Goal: Communication & Community: Answer question/provide support

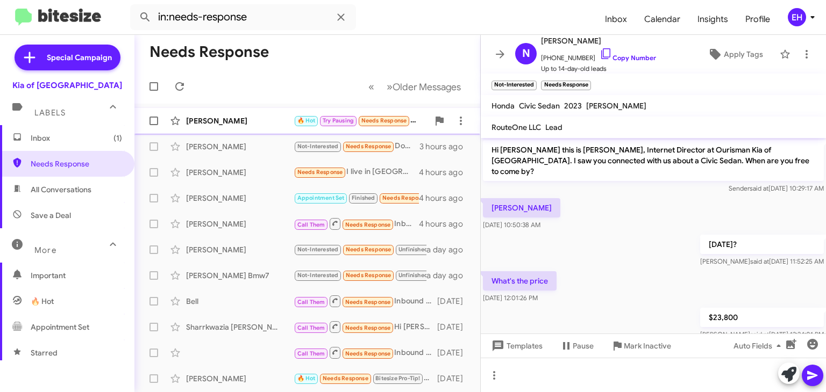
scroll to position [152, 0]
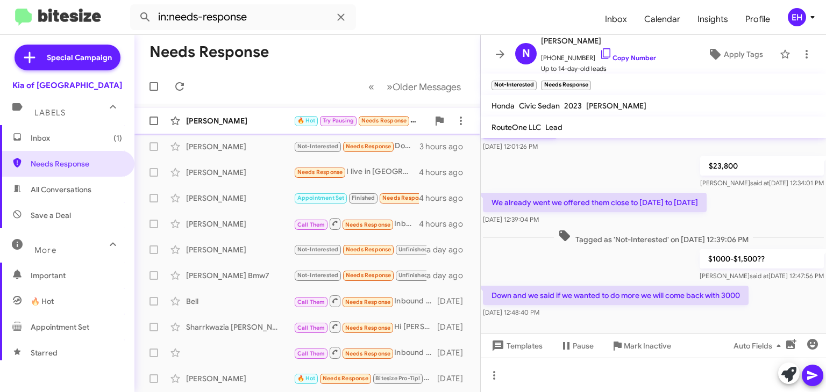
click at [277, 123] on div "[PERSON_NAME]" at bounding box center [239, 121] width 107 height 11
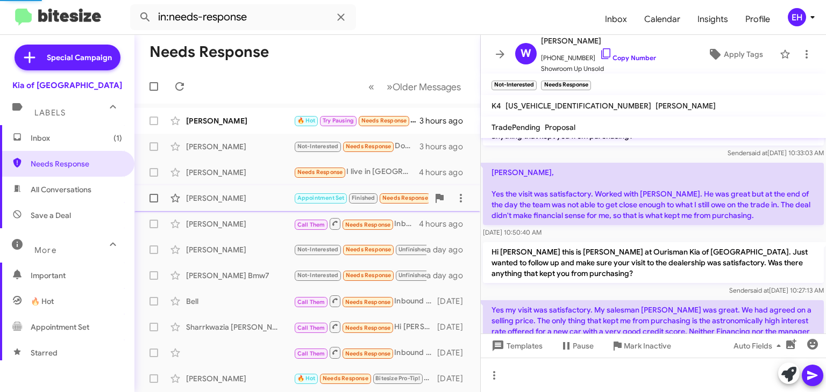
scroll to position [754, 0]
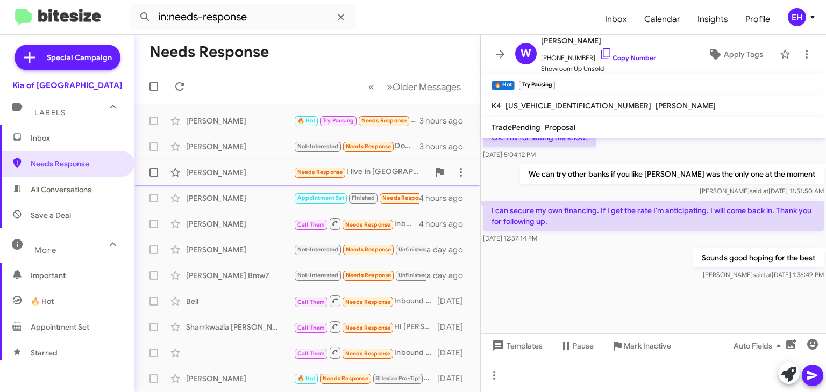
click at [239, 169] on div "[PERSON_NAME]" at bounding box center [239, 172] width 107 height 11
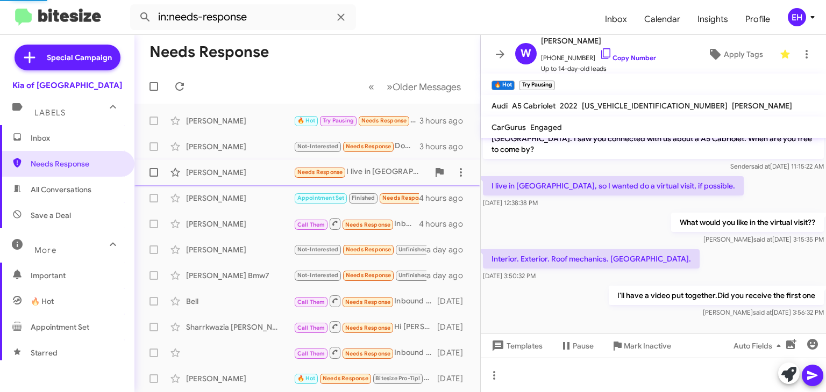
scroll to position [11, 0]
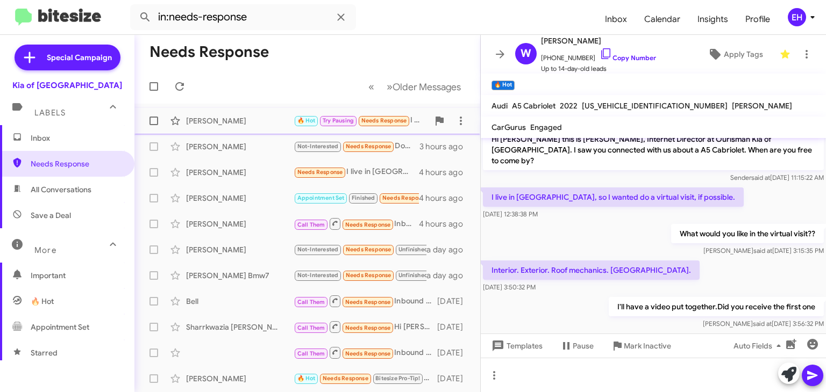
click at [250, 119] on div "[PERSON_NAME]" at bounding box center [239, 121] width 107 height 11
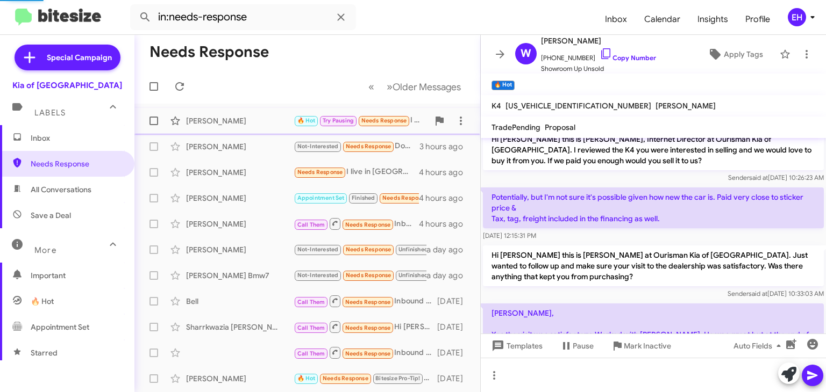
scroll to position [754, 0]
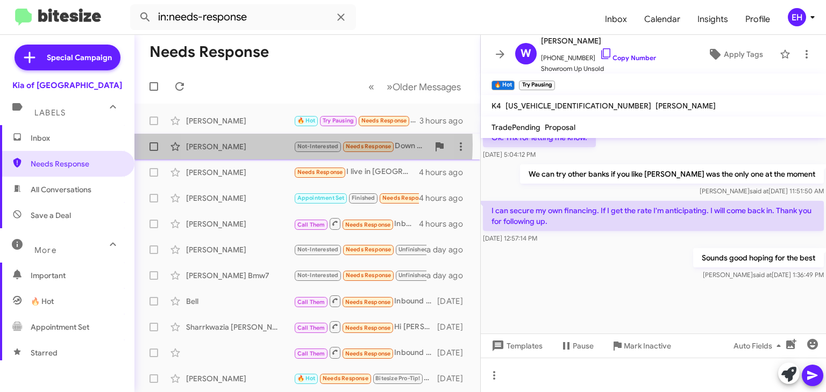
click at [258, 145] on div "[PERSON_NAME]" at bounding box center [239, 146] width 107 height 11
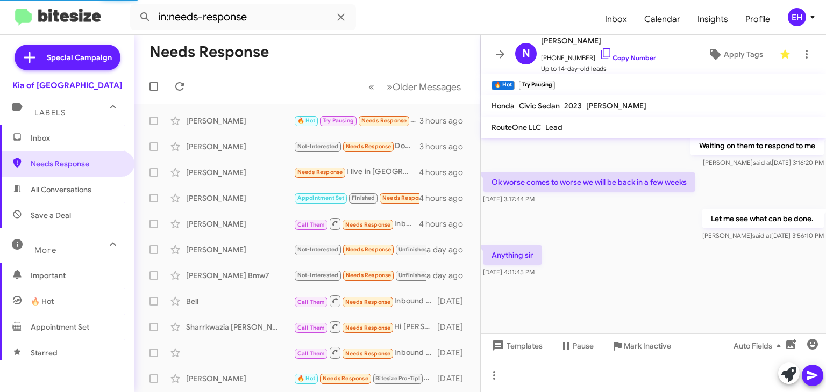
scroll to position [600, 0]
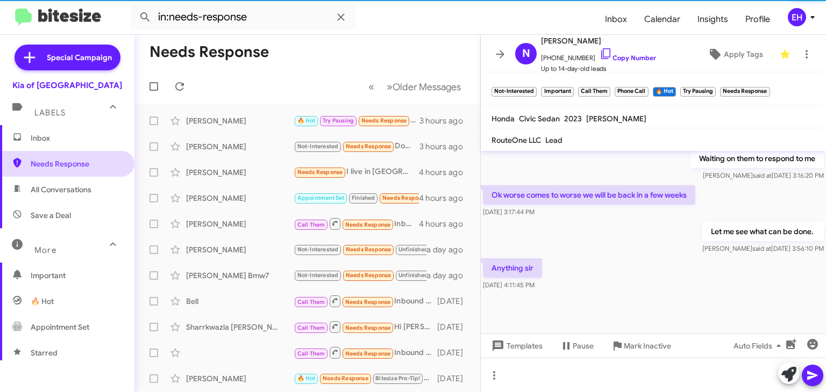
click at [52, 161] on span "Needs Response" at bounding box center [76, 164] width 91 height 11
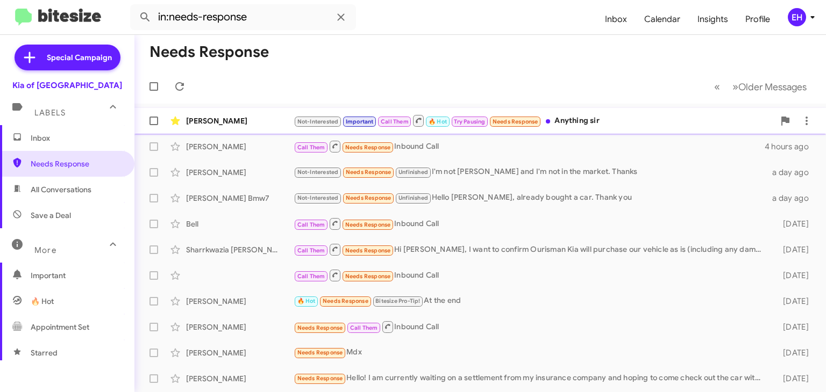
click at [606, 118] on div "Not-Interested Important Call Them 🔥 Hot Try Pausing Needs Response Anything sir" at bounding box center [533, 120] width 481 height 13
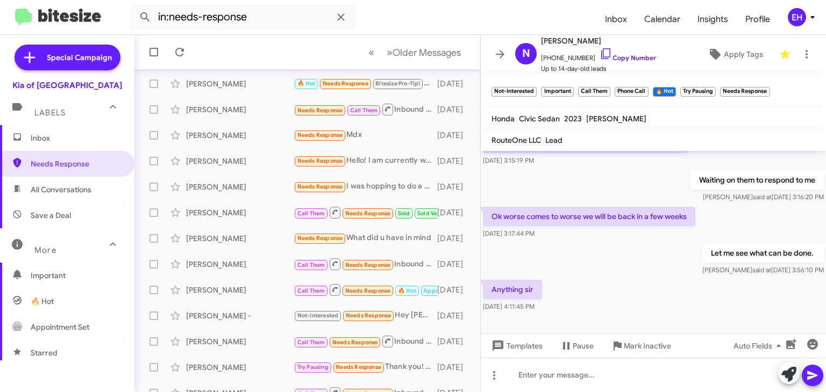
scroll to position [232, 0]
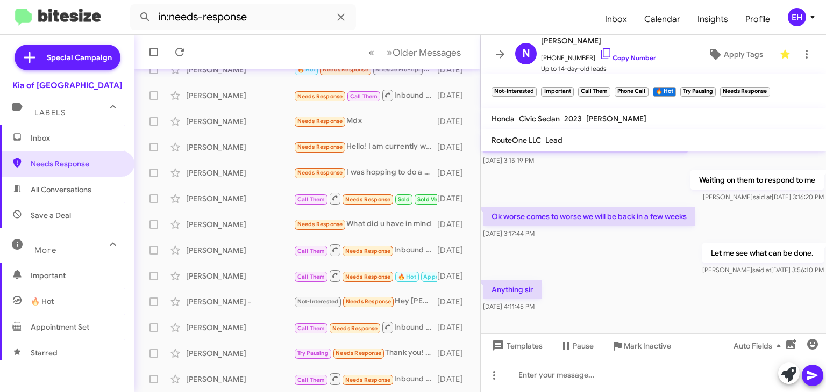
click at [620, 355] on div "Templates Pause Mark Inactive Auto Fields" at bounding box center [653, 346] width 345 height 24
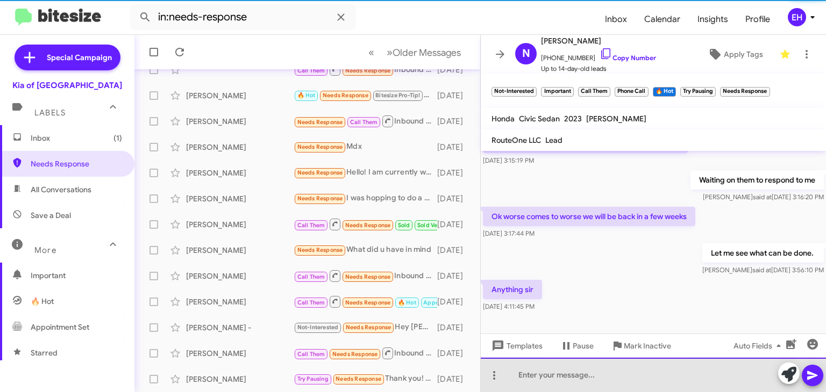
drag, startPoint x: 619, startPoint y: 359, endPoint x: 614, endPoint y: 371, distance: 13.5
click at [614, 371] on div at bounding box center [653, 375] width 345 height 34
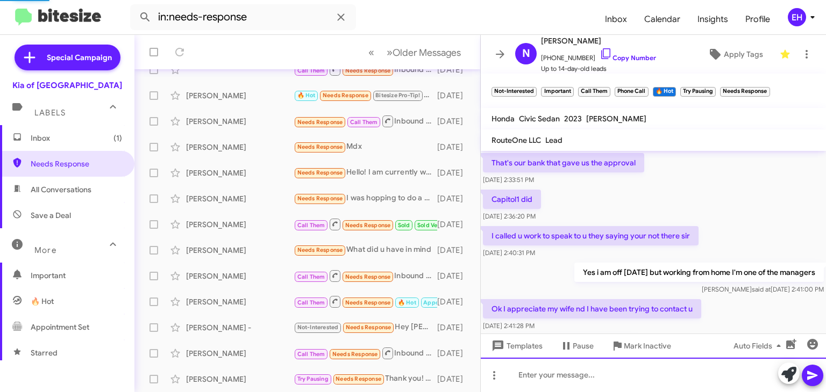
scroll to position [623, 0]
